Goal: Check status: Check status

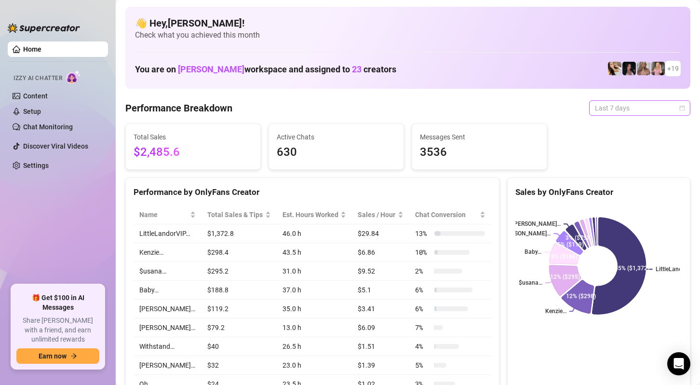
click at [622, 106] on span "Last 7 days" at bounding box center [640, 108] width 90 height 14
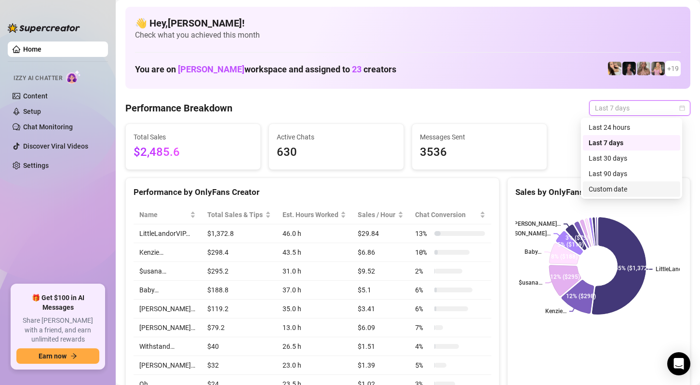
click at [629, 185] on div "Custom date" at bounding box center [632, 189] width 86 height 11
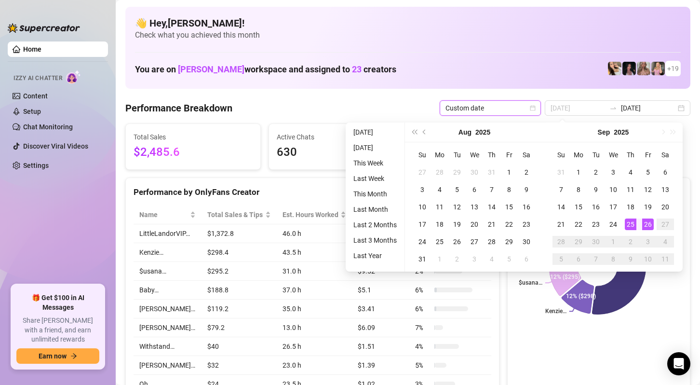
type input "[DATE]"
click at [626, 223] on div "25" at bounding box center [631, 224] width 12 height 12
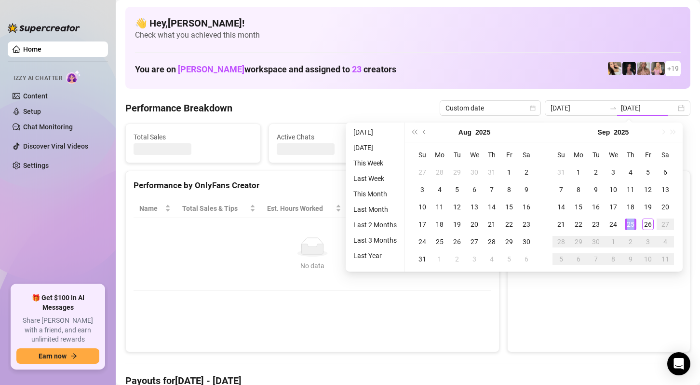
type input "[DATE]"
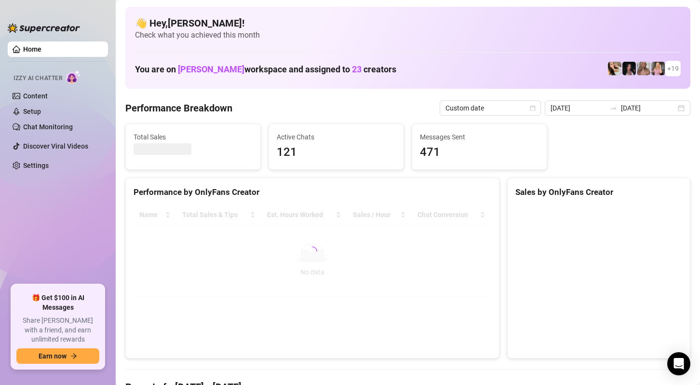
click at [476, 68] on div "You are on [PERSON_NAME] workspace and assigned to 23 creators + 19" at bounding box center [408, 68] width 546 height 21
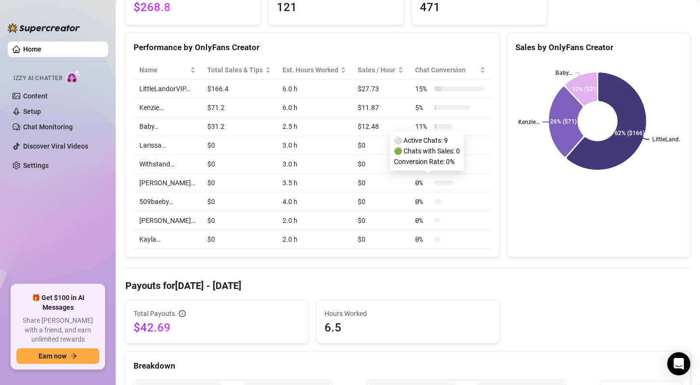
scroll to position [96, 0]
